Goal: Task Accomplishment & Management: Complete application form

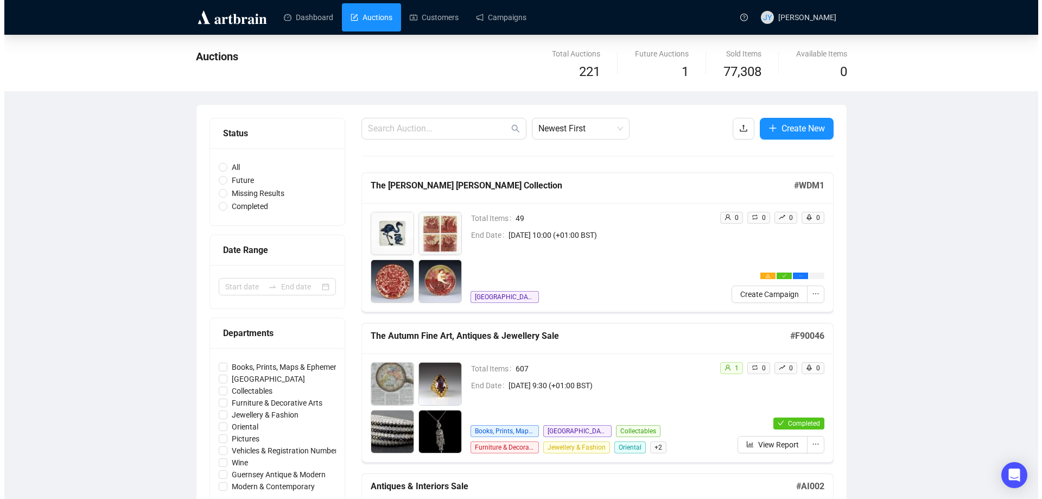
scroll to position [54, 0]
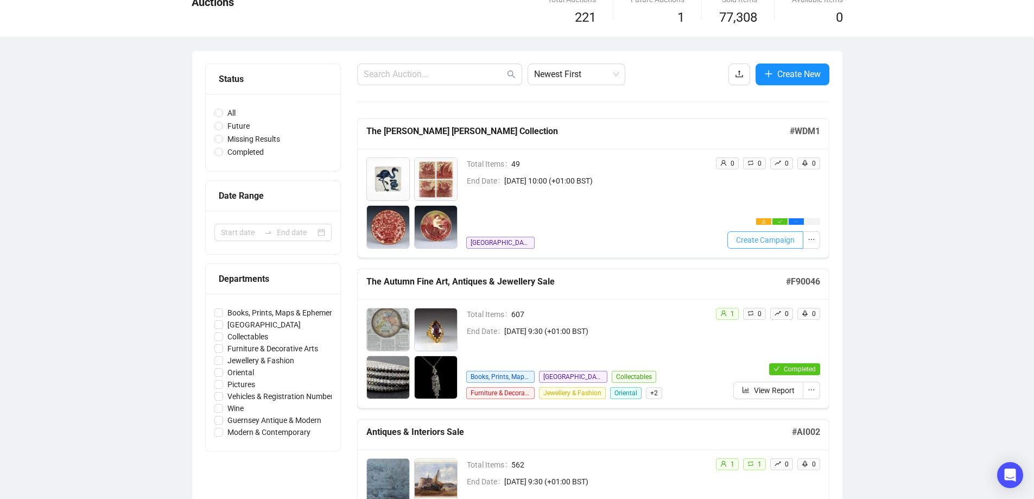
click at [749, 240] on span "Create Campaign" at bounding box center [765, 240] width 59 height 12
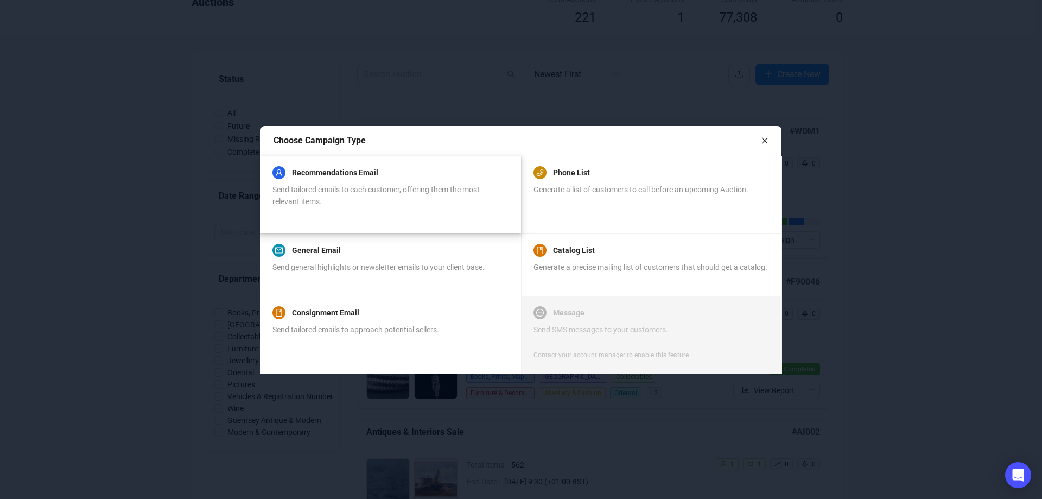
click at [337, 164] on div "Recommendations Email Send tailored emails to each customer, offering them the …" at bounding box center [390, 195] width 261 height 78
click at [337, 170] on link "Recommendations Email" at bounding box center [335, 172] width 86 height 13
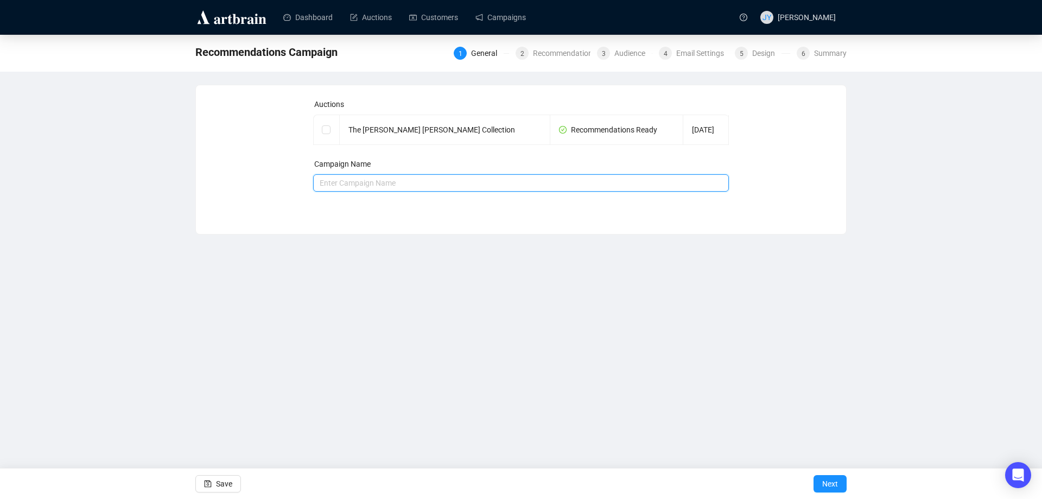
click at [339, 183] on input "text" at bounding box center [521, 182] width 416 height 17
drag, startPoint x: 349, startPoint y: 129, endPoint x: 516, endPoint y: 133, distance: 166.7
click at [516, 133] on td "The [PERSON_NAME] [PERSON_NAME] Collection" at bounding box center [445, 130] width 211 height 30
copy td "The [PERSON_NAME] [PERSON_NAME] Collection"
click at [324, 184] on input "text" at bounding box center [521, 182] width 416 height 17
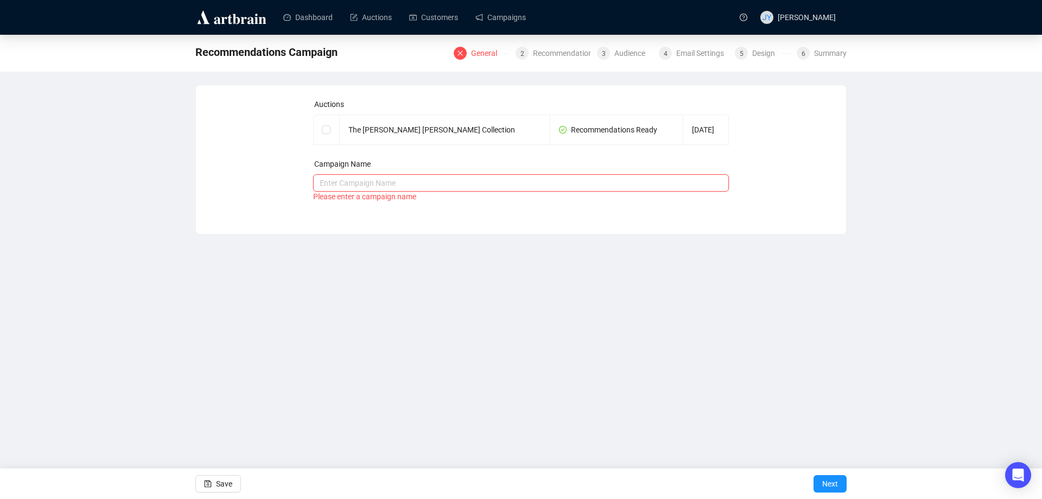
paste input "The [PERSON_NAME] [PERSON_NAME] Collection"
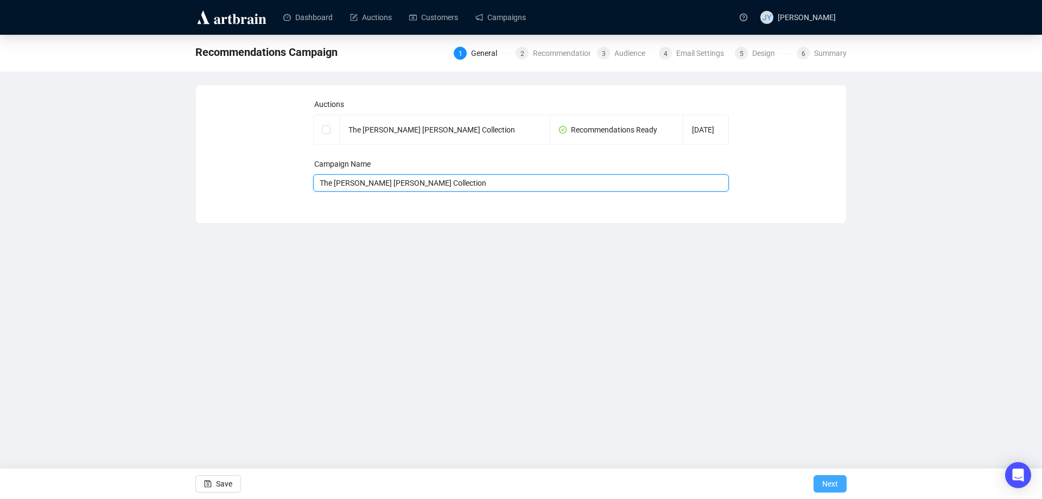
type input "The [PERSON_NAME] [PERSON_NAME] Collection"
click at [834, 484] on span "Next" at bounding box center [830, 484] width 16 height 30
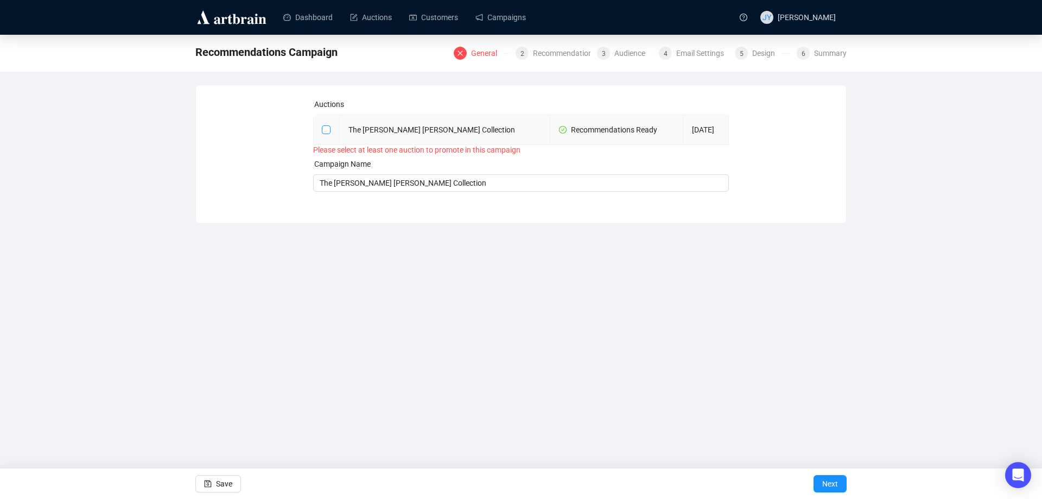
click at [324, 129] on input "checkbox" at bounding box center [326, 129] width 8 height 8
checkbox input "true"
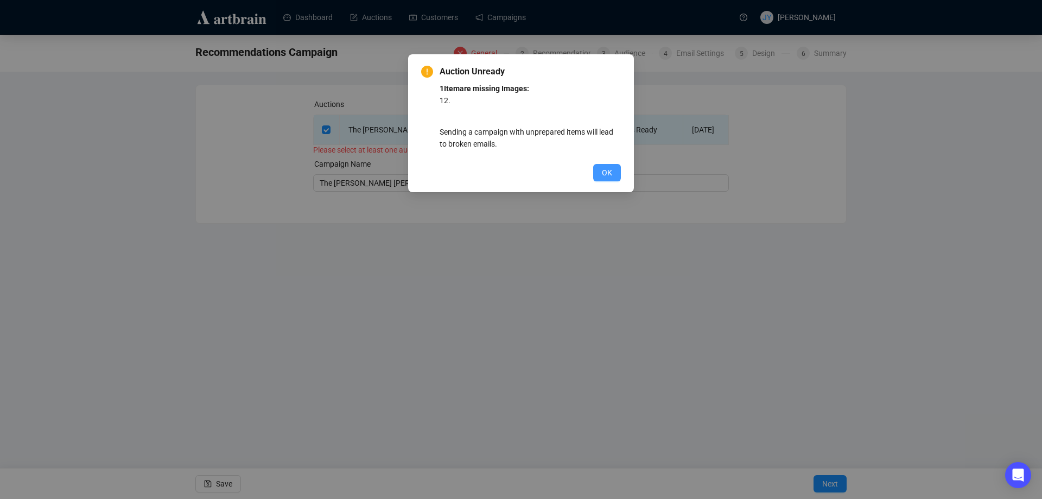
click at [603, 174] on span "OK" at bounding box center [607, 173] width 10 height 12
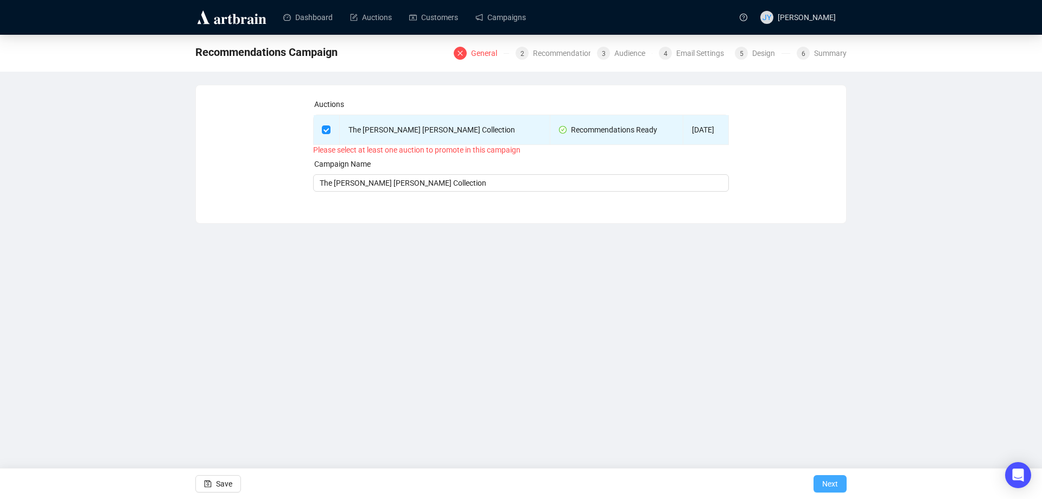
click at [822, 487] on span "Next" at bounding box center [830, 484] width 16 height 30
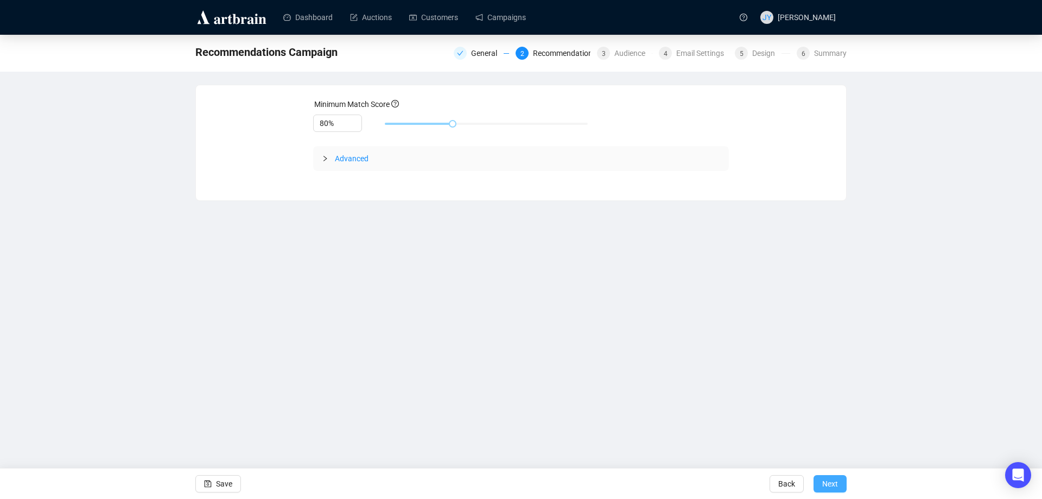
click at [825, 482] on span "Next" at bounding box center [830, 484] width 16 height 30
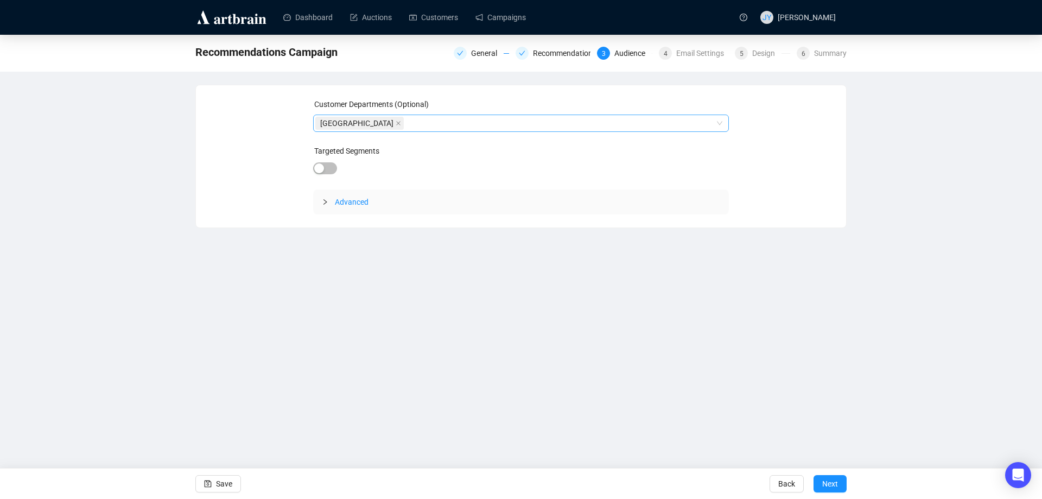
click at [406, 122] on input "search" at bounding box center [407, 123] width 2 height 13
type input "c"
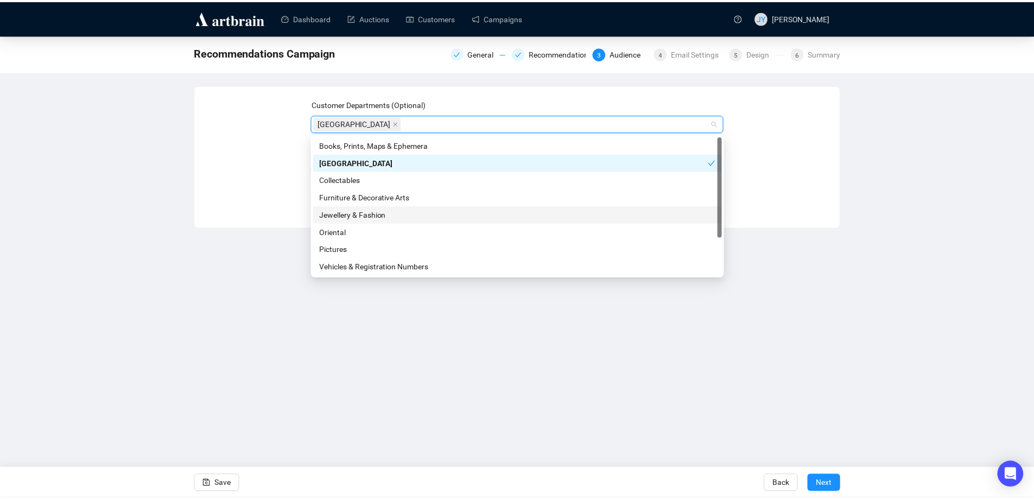
scroll to position [52, 0]
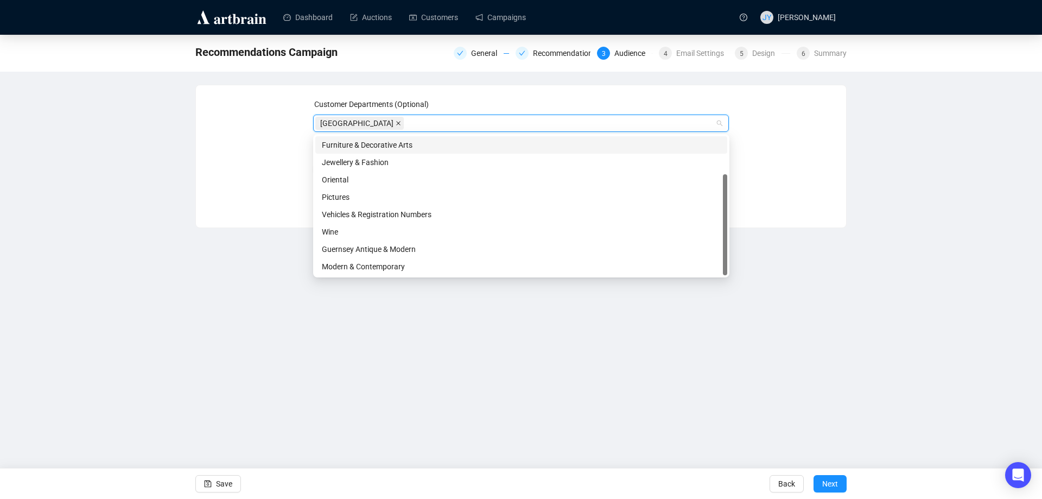
click at [396, 122] on icon "close" at bounding box center [398, 123] width 5 height 5
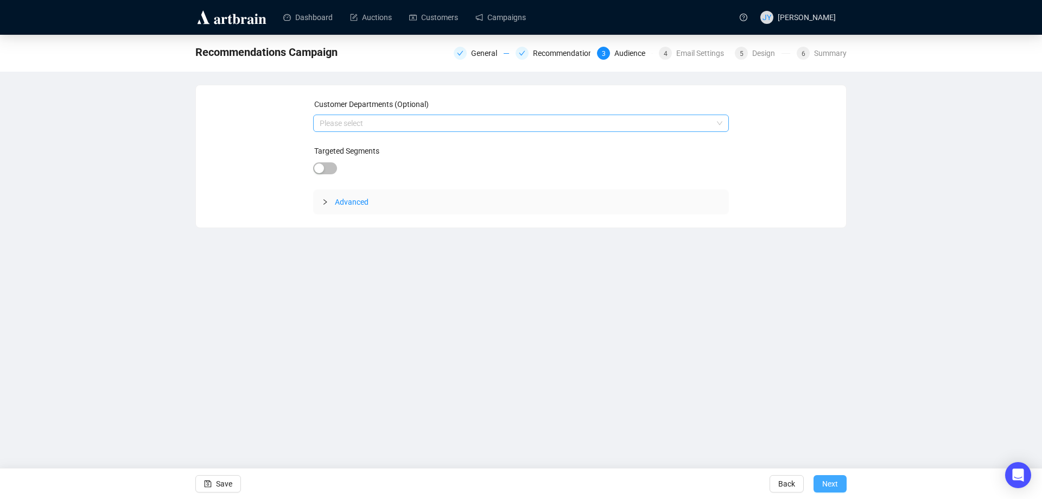
click at [828, 483] on span "Next" at bounding box center [830, 484] width 16 height 30
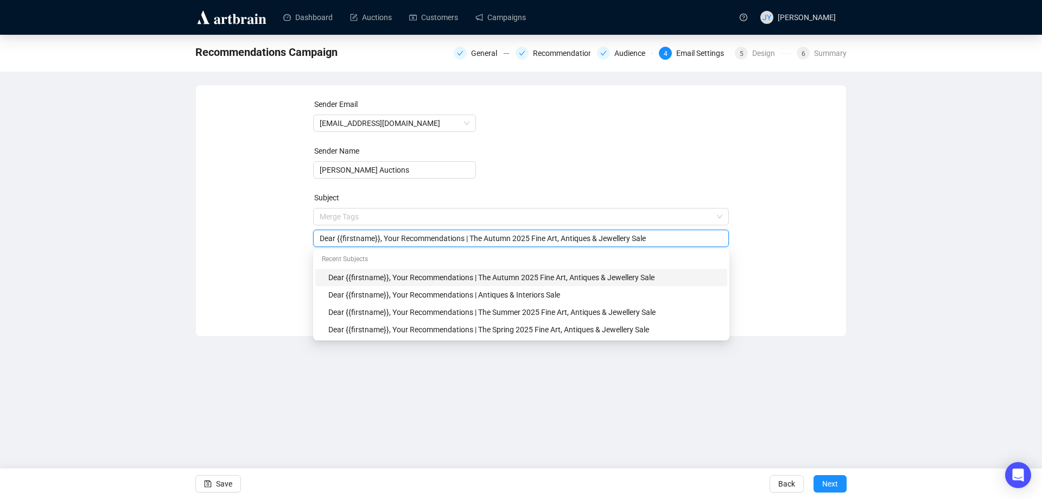
drag, startPoint x: 467, startPoint y: 216, endPoint x: 675, endPoint y: 245, distance: 210.1
click at [675, 245] on div "Dear {{firstname}}, Your Recommendations | The Autumn 2025 Fine Art, Antiques &…" at bounding box center [521, 238] width 416 height 17
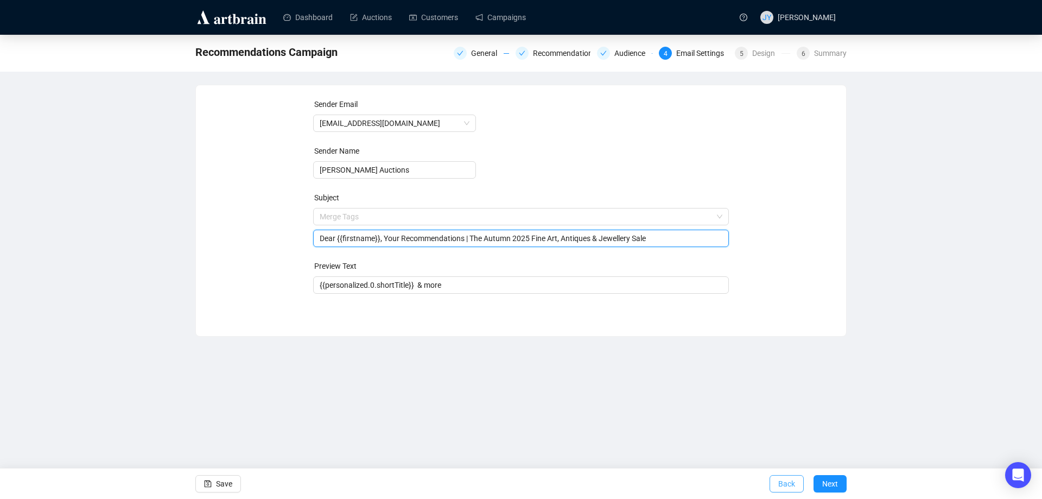
drag, startPoint x: 579, startPoint y: 237, endPoint x: 788, endPoint y: 491, distance: 329.1
click at [788, 491] on span "Back" at bounding box center [787, 484] width 17 height 30
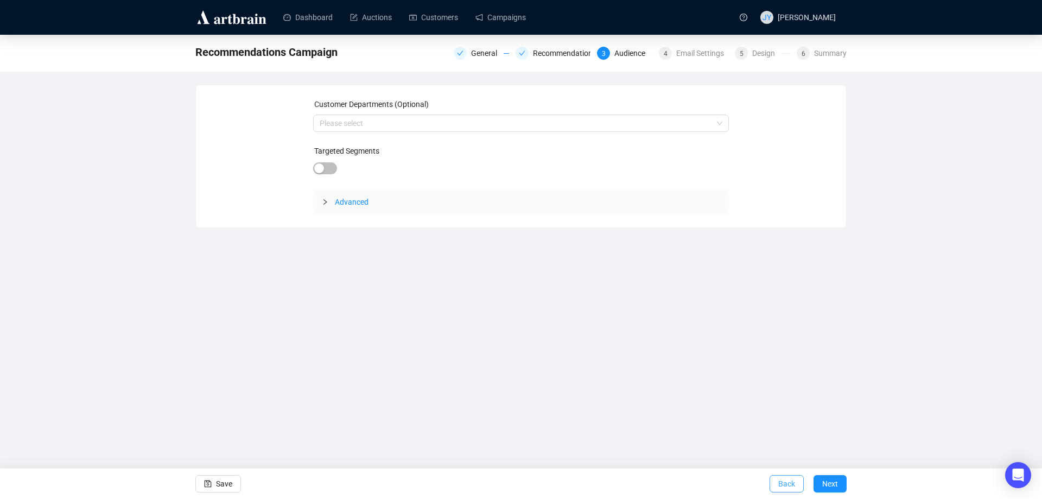
click at [786, 483] on span "Back" at bounding box center [787, 484] width 17 height 30
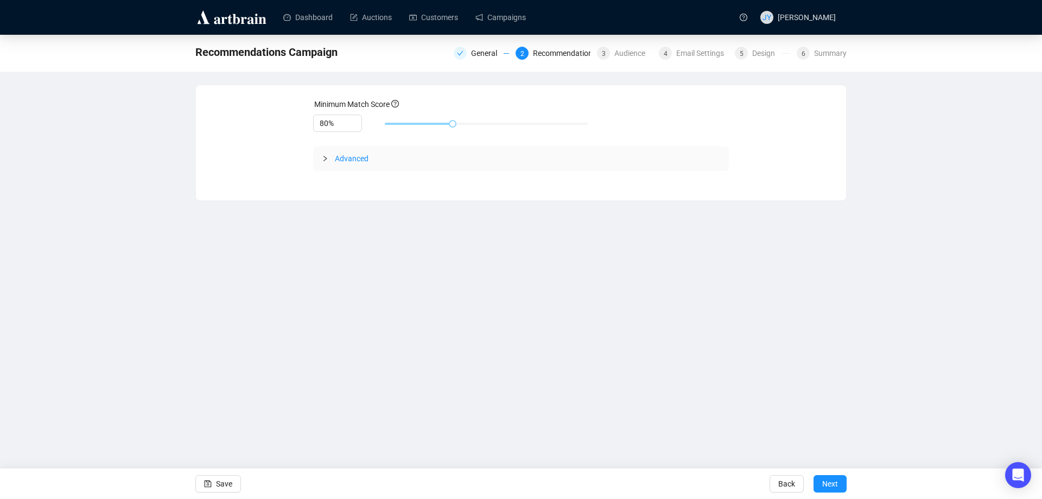
click at [786, 483] on span "Back" at bounding box center [787, 484] width 17 height 30
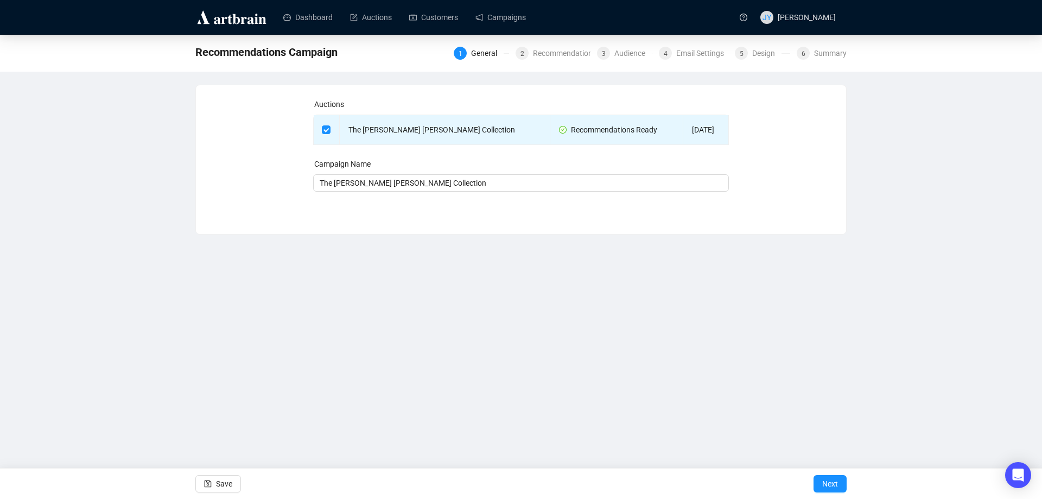
click at [786, 483] on div "Save Next" at bounding box center [521, 483] width 1042 height 31
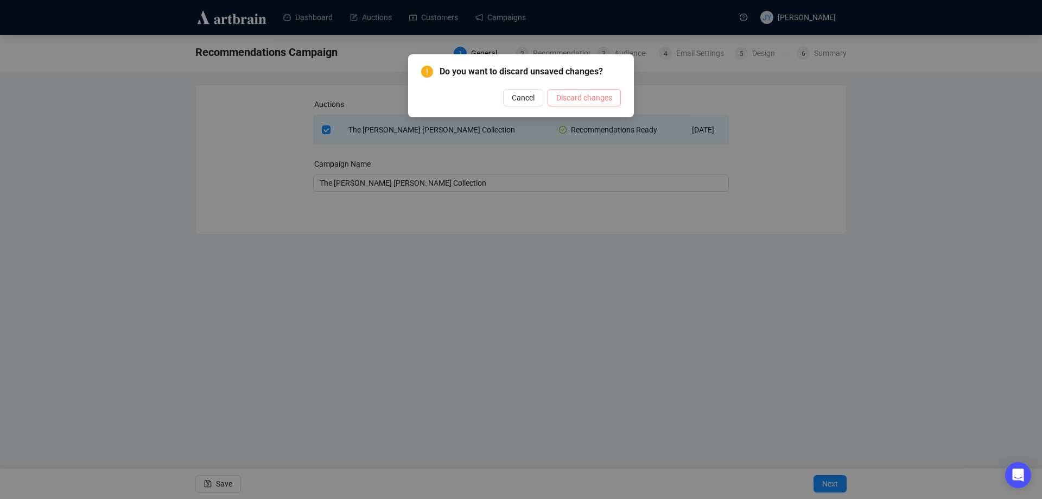
click at [584, 94] on span "Discard changes" at bounding box center [584, 98] width 56 height 12
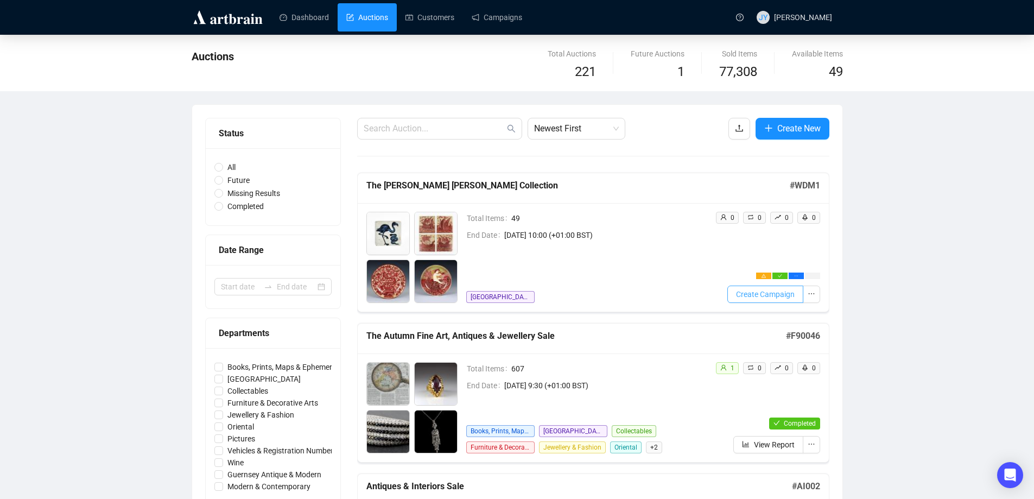
click at [754, 292] on span "Create Campaign" at bounding box center [765, 294] width 59 height 12
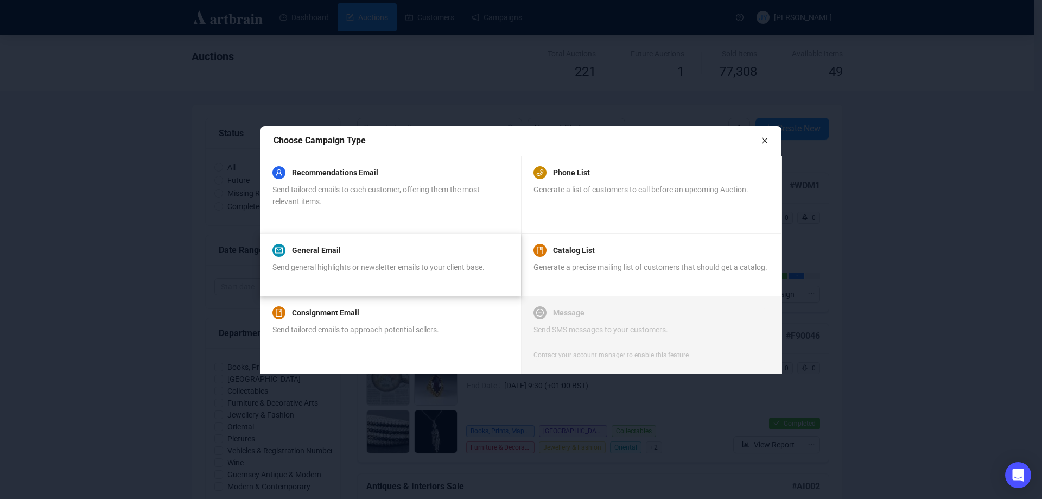
click at [350, 260] on div "General Email Send general highlights or newsletter emails to your client base." at bounding box center [379, 264] width 212 height 41
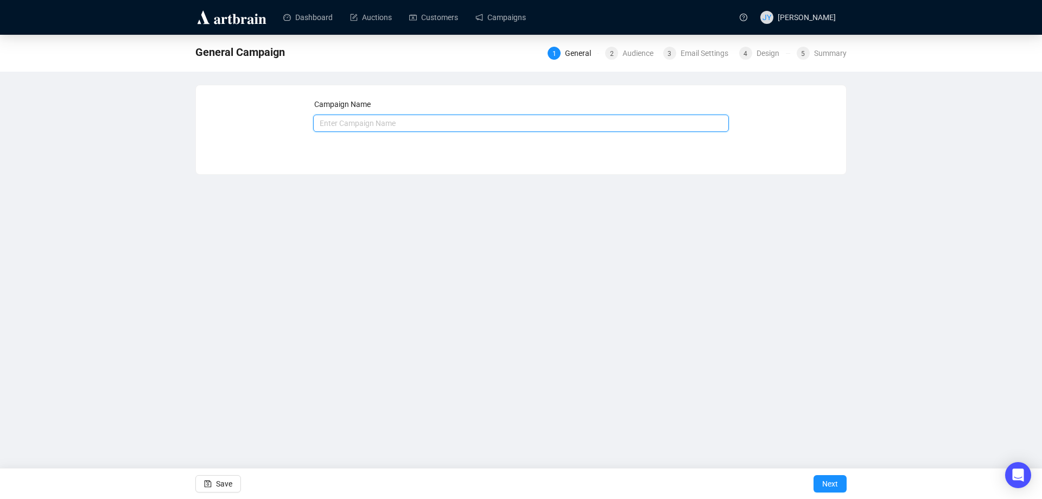
click at [327, 122] on input "text" at bounding box center [521, 123] width 416 height 17
paste input "The [PERSON_NAME] [PERSON_NAME] Collection"
type input "The [PERSON_NAME] [PERSON_NAME] Collection"
click at [820, 483] on button "Next" at bounding box center [830, 483] width 33 height 17
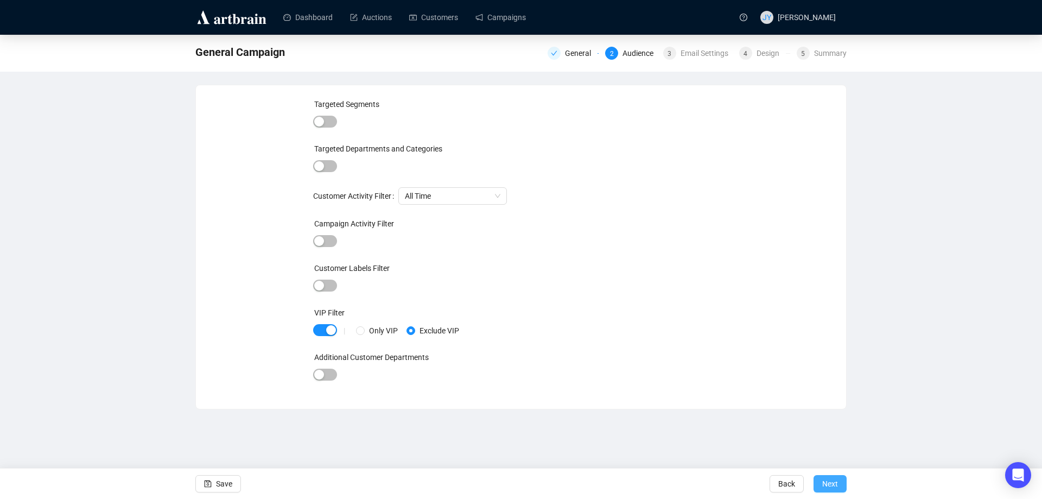
click at [823, 476] on span "Next" at bounding box center [830, 484] width 16 height 30
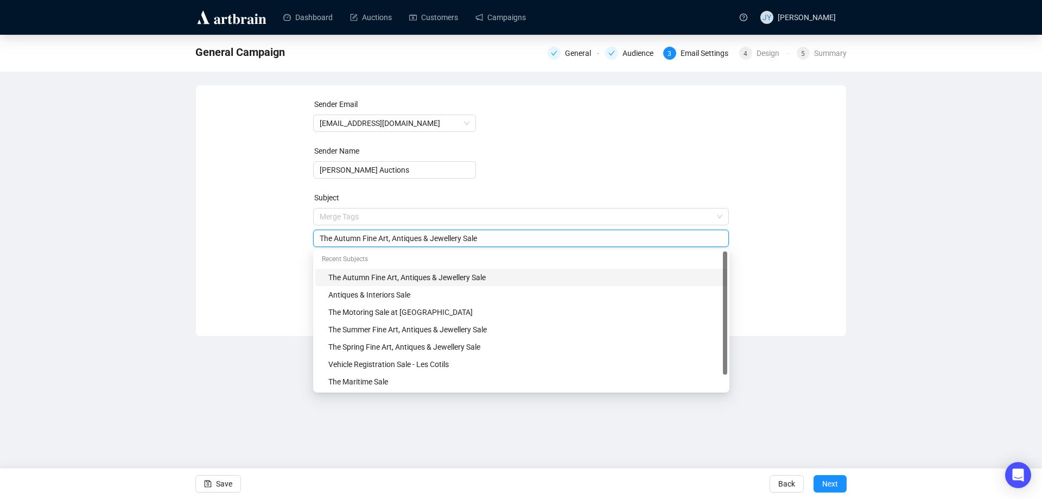
drag, startPoint x: 511, startPoint y: 215, endPoint x: 245, endPoint y: 195, distance: 266.2
click at [245, 195] on div "Sender Email [EMAIL_ADDRESS][DOMAIN_NAME] Sender Name [PERSON_NAME] Auctions Su…" at bounding box center [521, 202] width 624 height 208
paste input "[PERSON_NAME] [PERSON_NAME] Collection"
type input "The [PERSON_NAME] [PERSON_NAME] Collection"
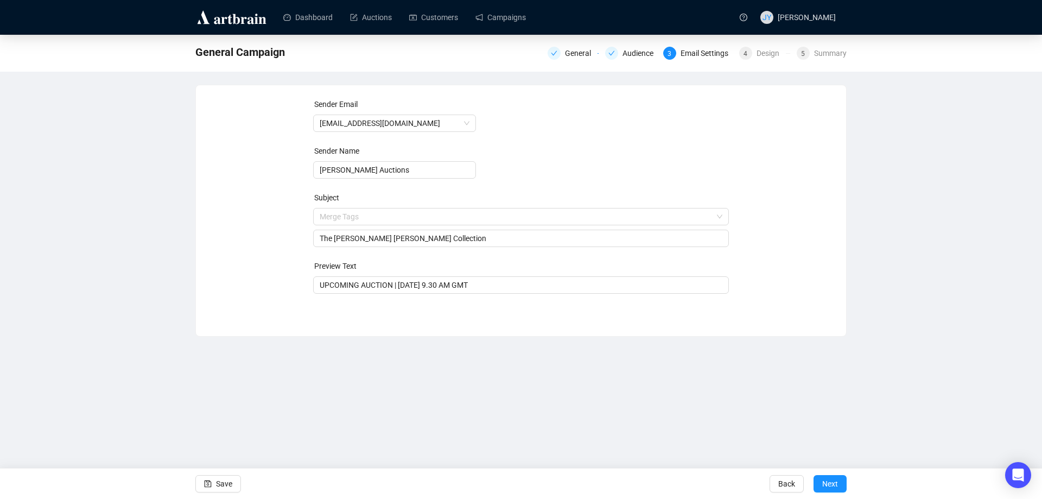
click at [629, 157] on form "Sender Email [EMAIL_ADDRESS][DOMAIN_NAME] Sender Name [PERSON_NAME] Auctions Su…" at bounding box center [521, 195] width 416 height 195
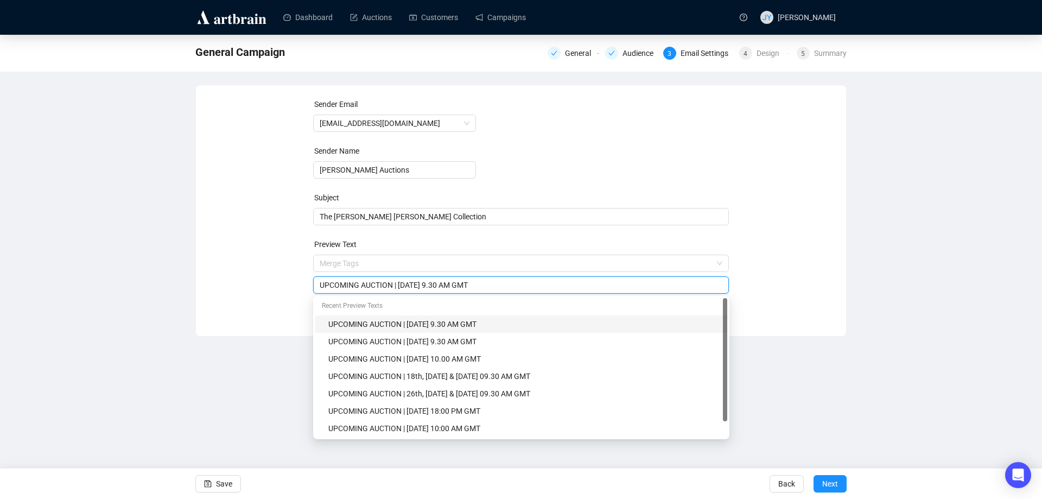
drag, startPoint x: 400, startPoint y: 287, endPoint x: 492, endPoint y: 288, distance: 92.3
click at [492, 288] on input "UPCOMING AUCTION | [DATE] 9.30 AM GMT" at bounding box center [521, 285] width 403 height 12
click at [461, 284] on input "UPCOMING AUCTION | [DATE] 4th Octoner 2025 | 10.00 AM GMT" at bounding box center [521, 285] width 403 height 12
type input "UPCOMING AUCTION | [DATE] 10.00 AM GMT"
click at [833, 476] on span "Next" at bounding box center [830, 484] width 16 height 30
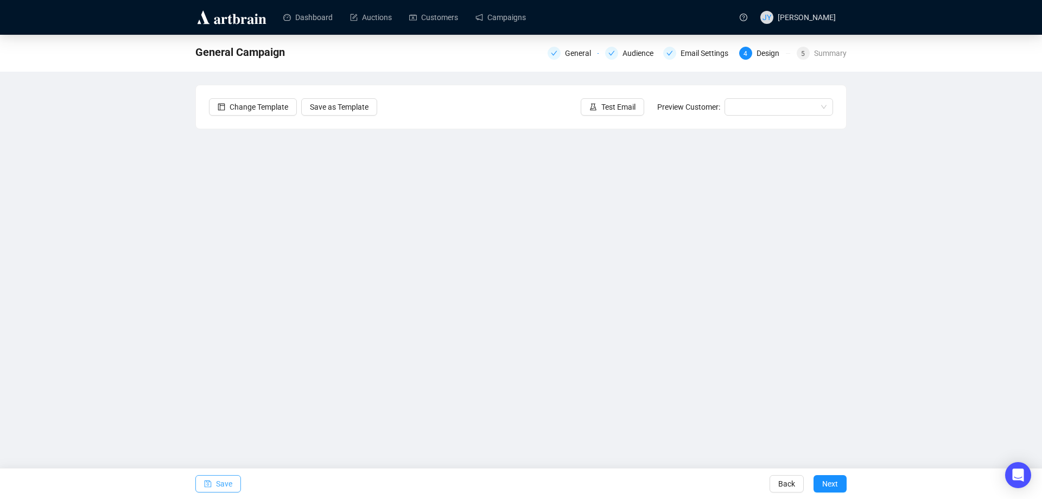
click at [219, 480] on span "Save" at bounding box center [224, 484] width 16 height 30
click at [477, 90] on div "Change Template Save as Template Test Email Preview Customer:" at bounding box center [521, 106] width 650 height 43
click at [477, 111] on div "Change Template Save as Template Test Email Preview Customer:" at bounding box center [521, 106] width 650 height 43
click at [471, 128] on div "Change Template Save as Template Test Email Preview Customer:" at bounding box center [521, 106] width 650 height 43
click at [216, 481] on button "Save" at bounding box center [218, 483] width 46 height 17
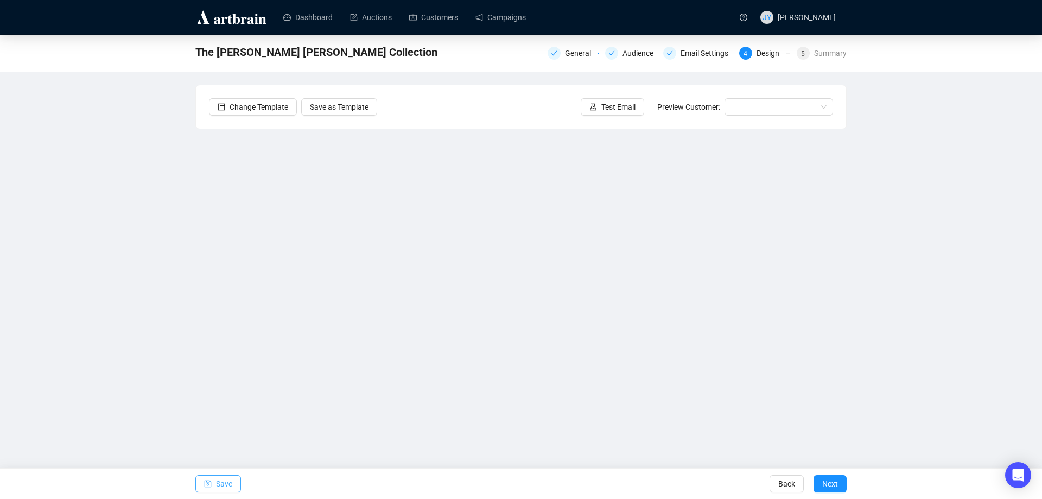
click at [226, 485] on span "Save" at bounding box center [224, 484] width 16 height 30
click at [217, 480] on span "Save" at bounding box center [224, 484] width 16 height 30
click at [220, 482] on span "Save" at bounding box center [224, 484] width 16 height 30
click at [217, 484] on span "Save" at bounding box center [224, 484] width 16 height 30
click at [211, 491] on span "button" at bounding box center [208, 484] width 8 height 30
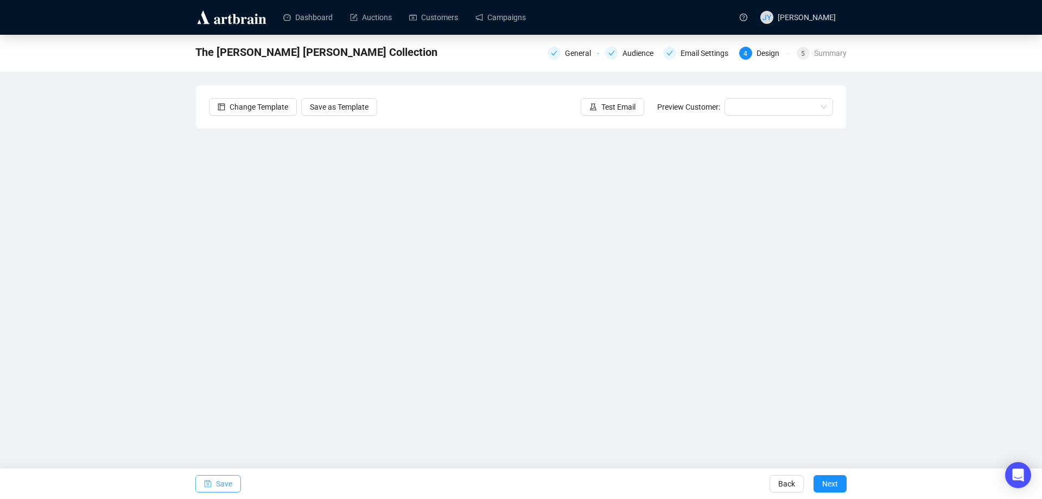
click at [222, 478] on span "Save" at bounding box center [224, 484] width 16 height 30
click at [223, 477] on span "Save" at bounding box center [224, 484] width 16 height 30
click at [218, 482] on span "Save" at bounding box center [224, 484] width 16 height 30
click at [622, 111] on span "Test Email" at bounding box center [619, 107] width 34 height 12
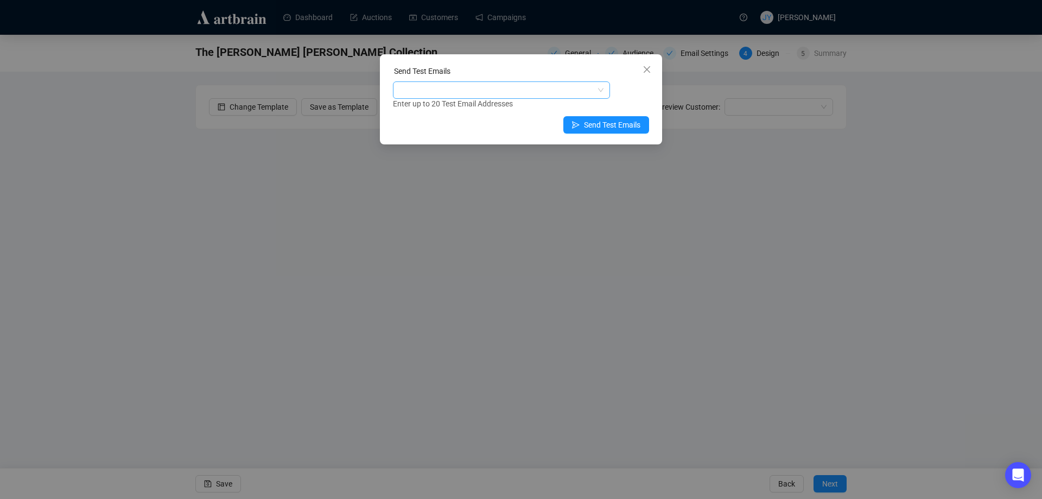
click at [481, 88] on div at bounding box center [495, 90] width 201 height 15
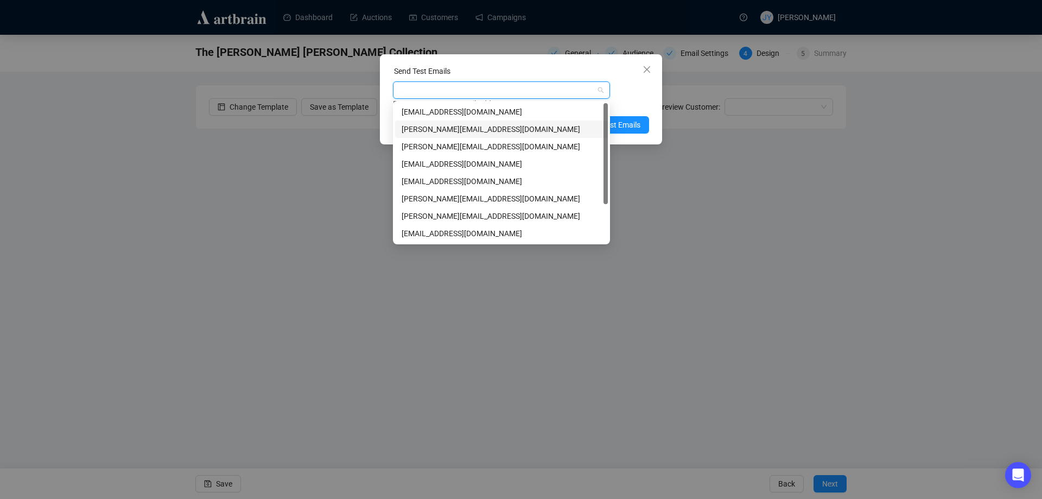
click at [467, 126] on div "[PERSON_NAME][EMAIL_ADDRESS][DOMAIN_NAME]" at bounding box center [502, 129] width 200 height 12
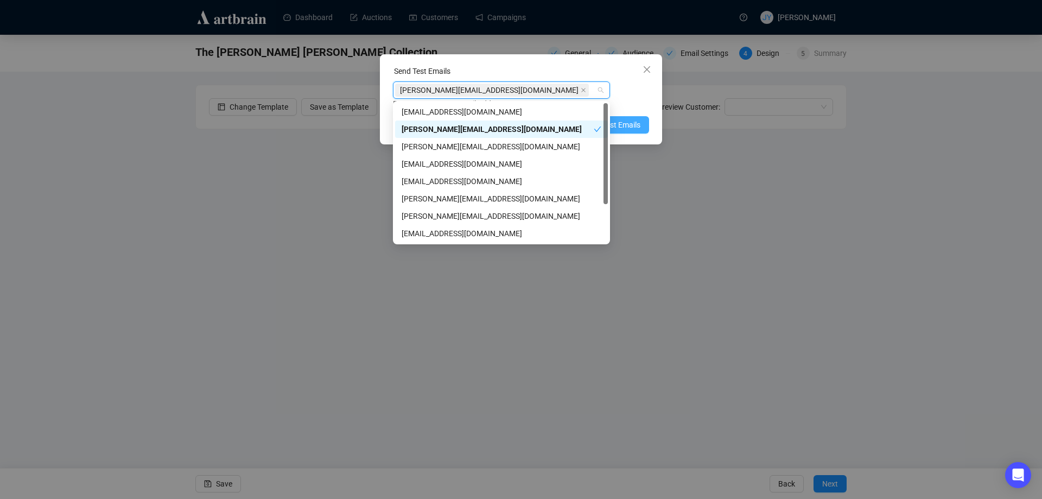
click at [636, 125] on span "Send Test Emails" at bounding box center [612, 125] width 56 height 12
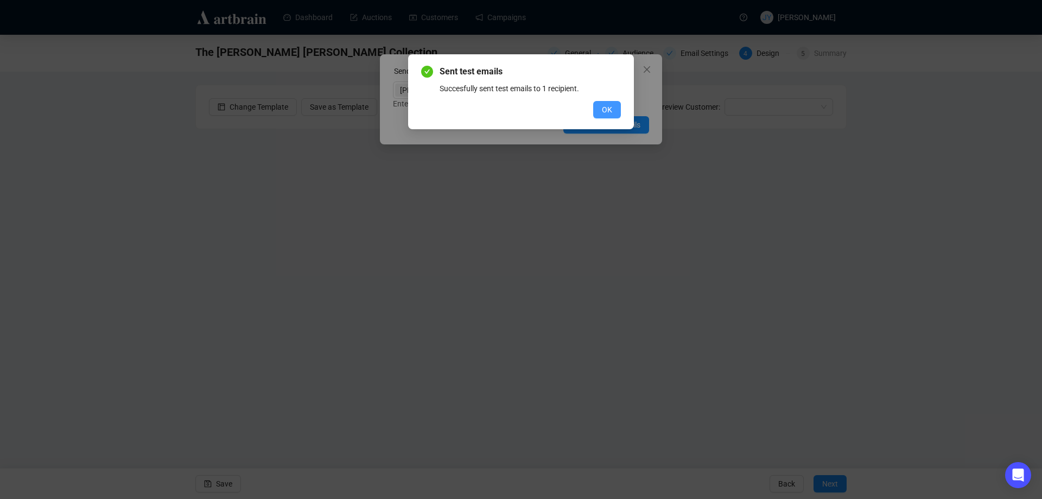
click at [602, 111] on button "OK" at bounding box center [607, 109] width 28 height 17
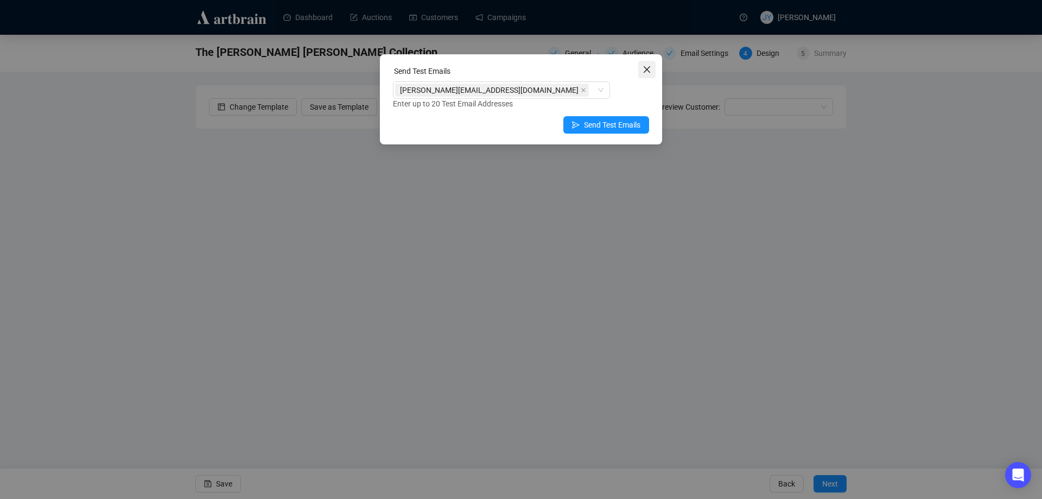
click at [650, 69] on icon "close" at bounding box center [647, 69] width 9 height 9
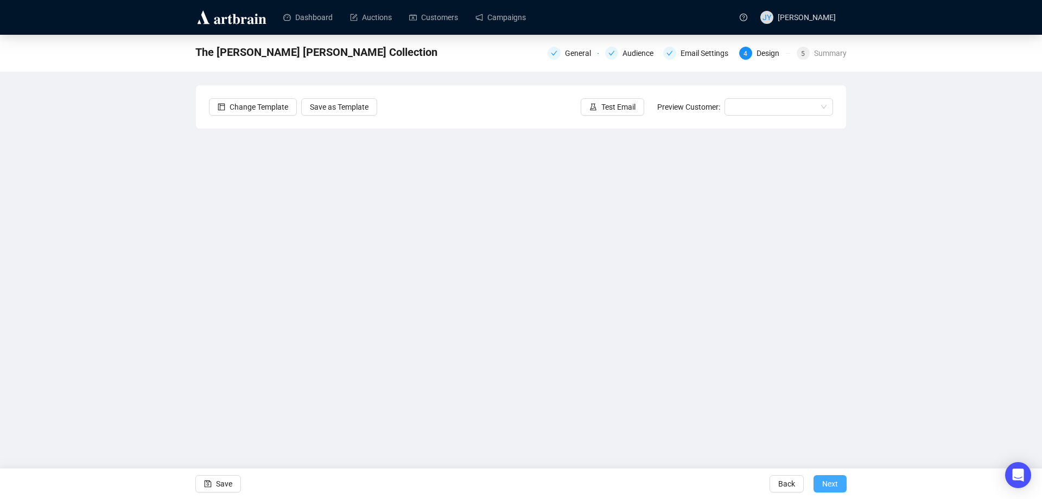
click at [818, 479] on button "Next" at bounding box center [830, 483] width 33 height 17
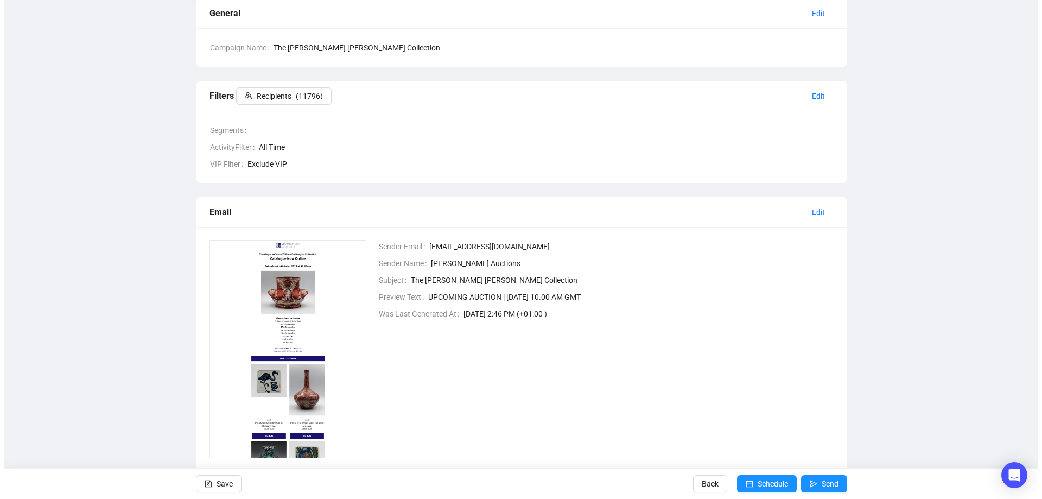
scroll to position [114, 0]
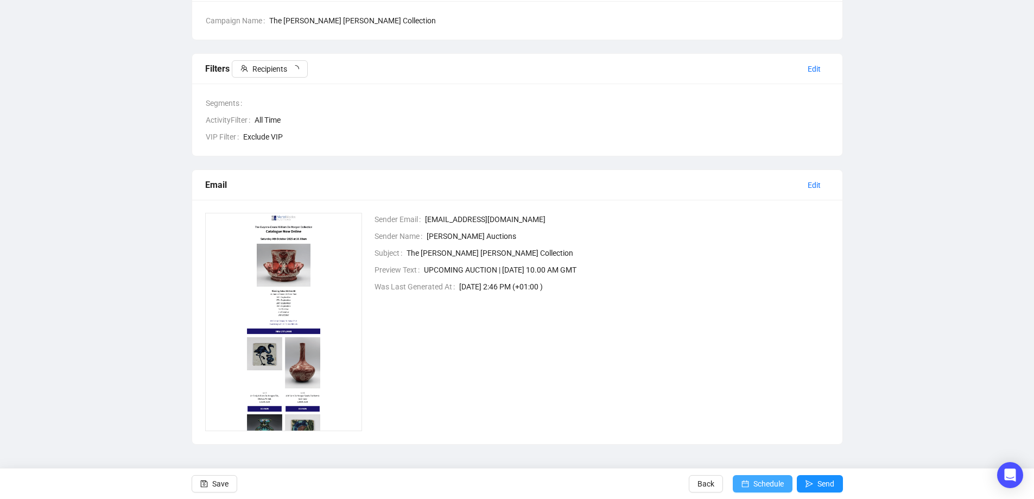
click at [757, 477] on span "Schedule" at bounding box center [769, 484] width 30 height 30
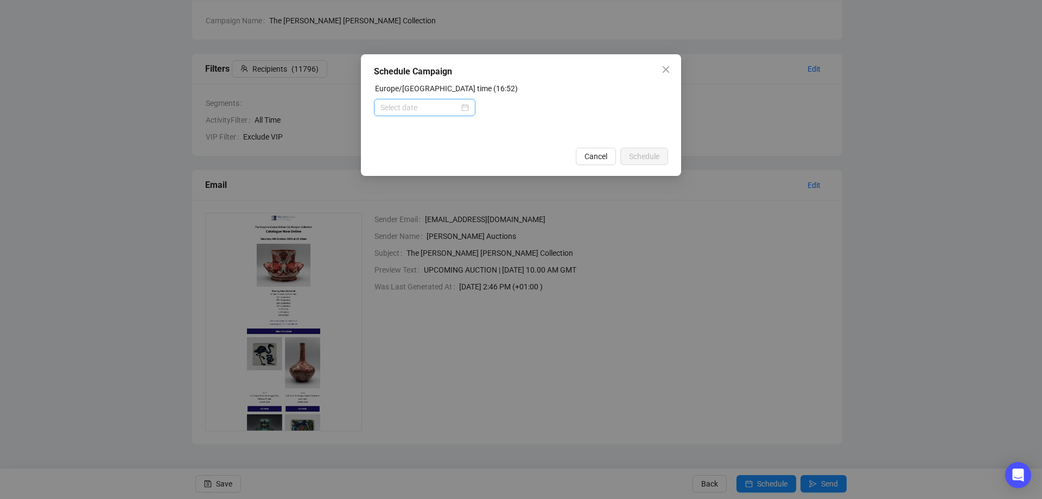
click at [469, 107] on div at bounding box center [425, 108] width 88 height 12
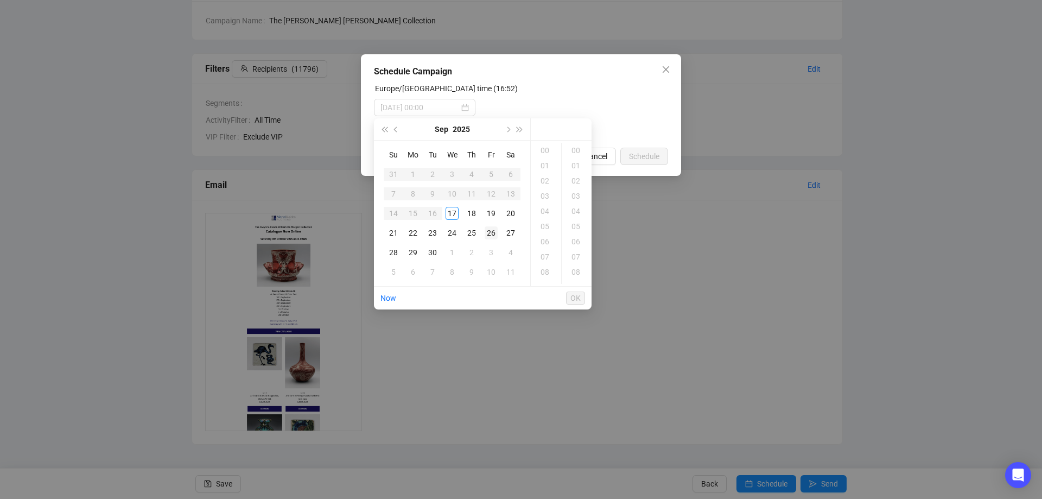
click at [493, 233] on div "26" at bounding box center [491, 232] width 13 height 13
click at [470, 230] on div "25" at bounding box center [471, 232] width 13 height 13
click at [544, 259] on div "18" at bounding box center [546, 261] width 26 height 15
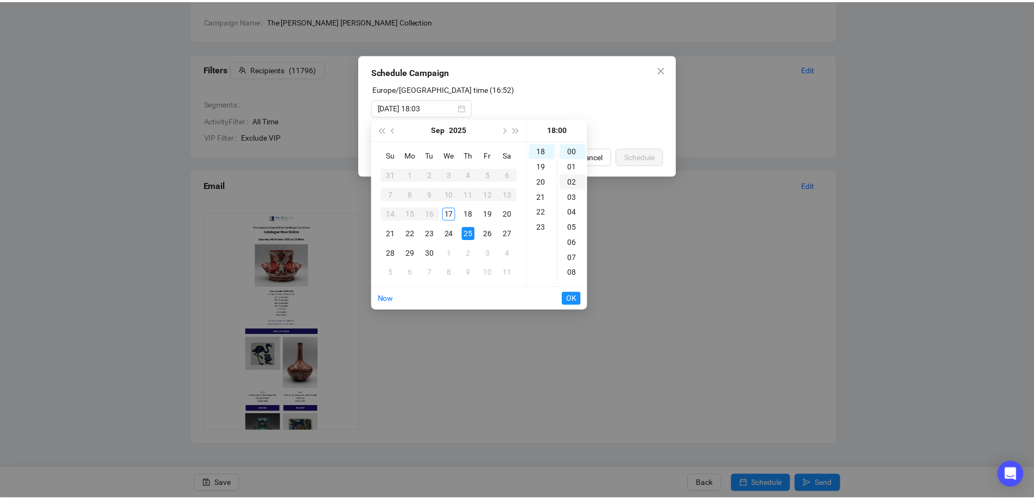
scroll to position [274, 0]
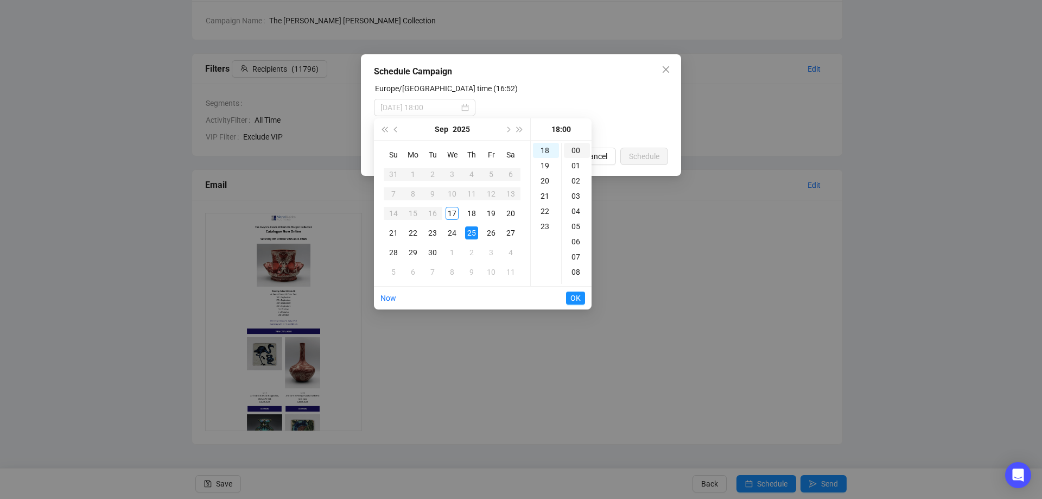
click at [571, 150] on div "00" at bounding box center [577, 150] width 26 height 15
type input "[DATE] 18:00"
click at [577, 295] on span "OK" at bounding box center [576, 298] width 10 height 21
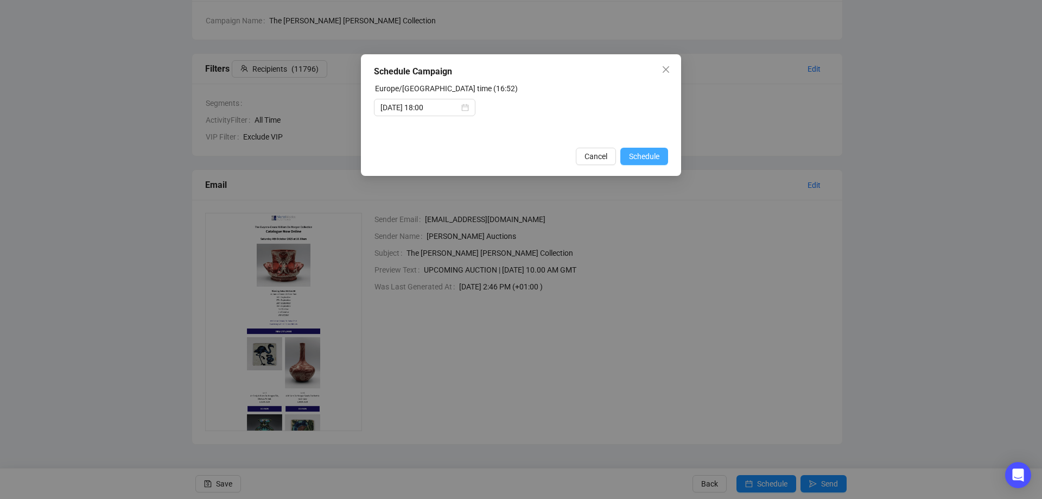
click at [638, 155] on span "Schedule" at bounding box center [644, 156] width 30 height 12
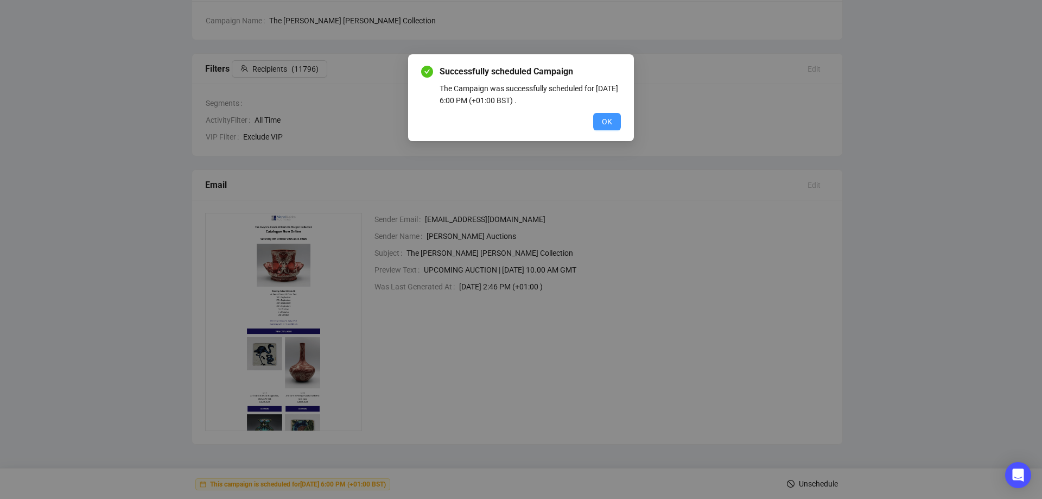
click at [610, 120] on span "OK" at bounding box center [607, 122] width 10 height 12
